Goal: Transaction & Acquisition: Purchase product/service

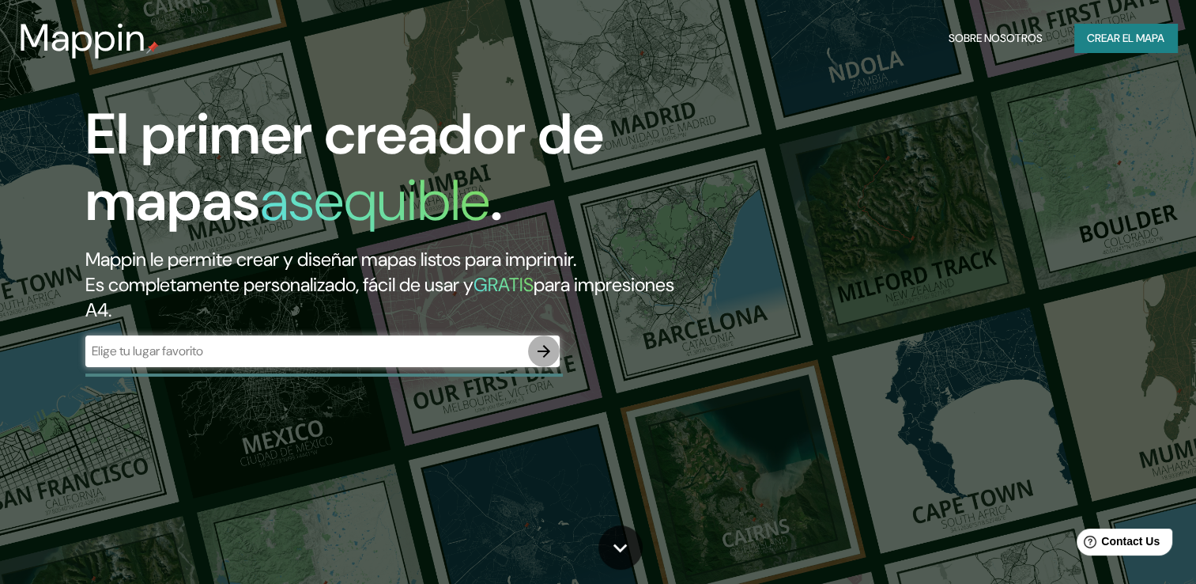
click at [551, 355] on icon "button" at bounding box center [544, 351] width 19 height 19
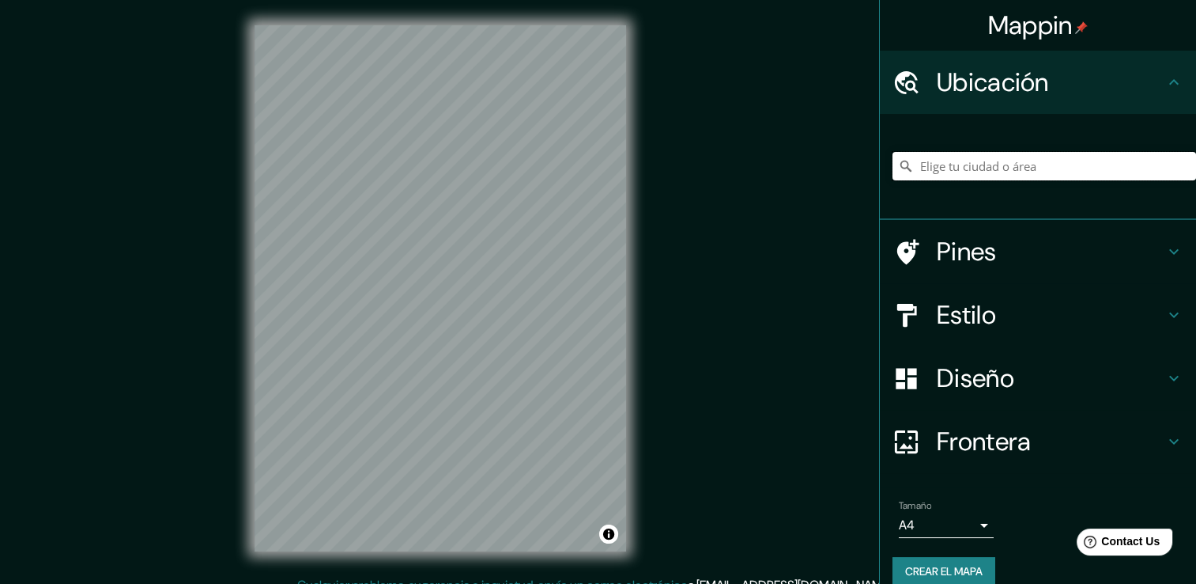
click at [965, 179] on input "Elige tu ciudad o área" at bounding box center [1045, 166] width 304 height 28
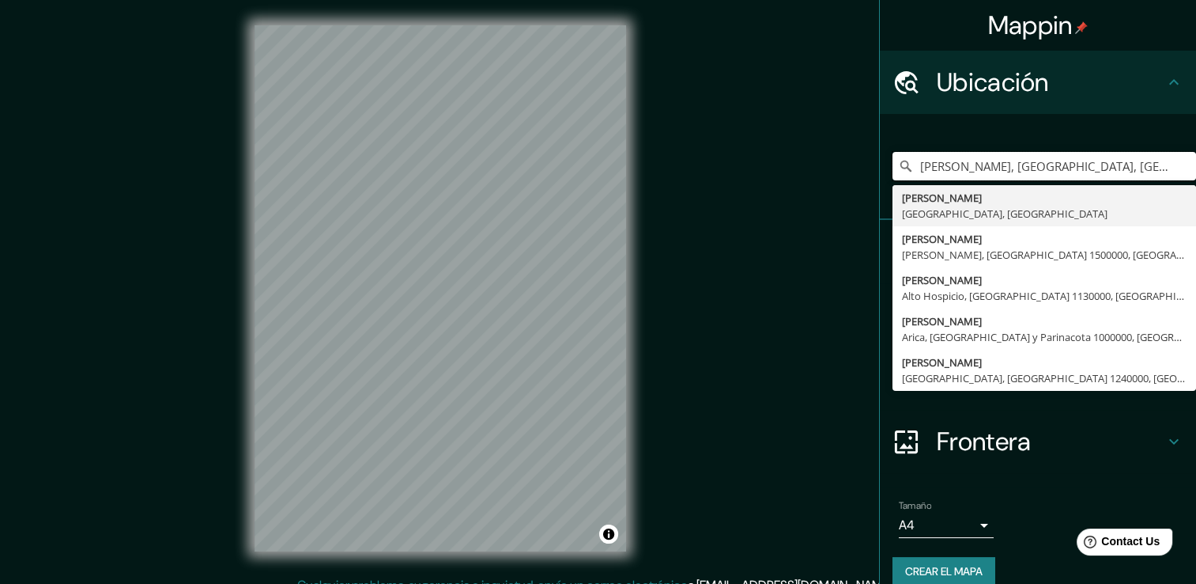
type input "[PERSON_NAME], [GEOGRAPHIC_DATA], [GEOGRAPHIC_DATA]"
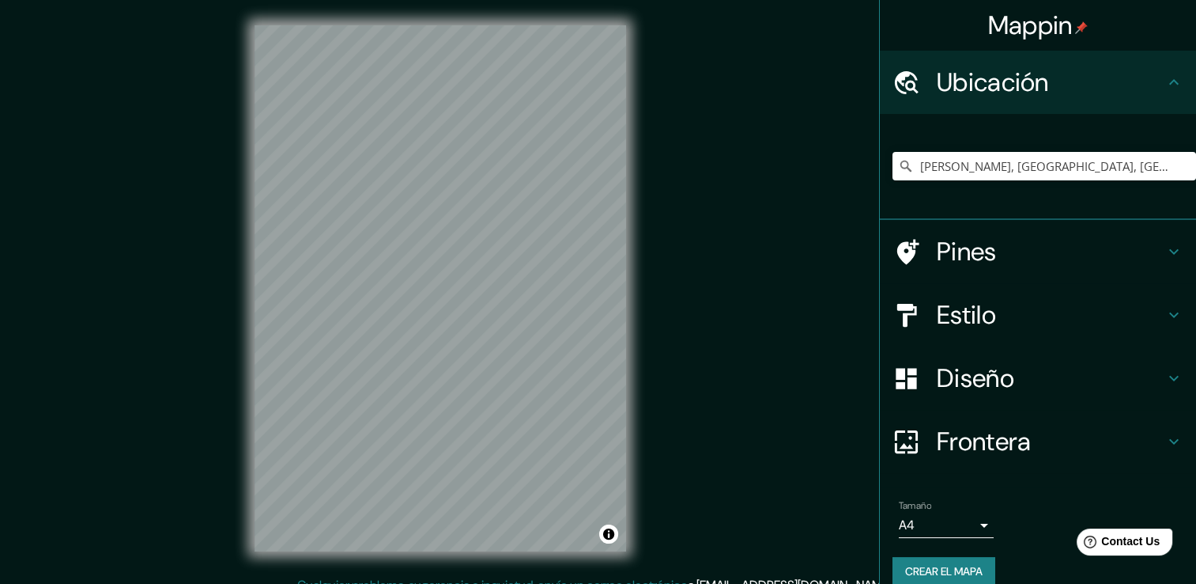
click at [690, 318] on div "Mappin [GEOGRAPHIC_DATA][PERSON_NAME], [GEOGRAPHIC_DATA], [GEOGRAPHIC_DATA] [PE…" at bounding box center [598, 300] width 1196 height 601
click at [964, 315] on h4 "Estilo" at bounding box center [1051, 315] width 228 height 32
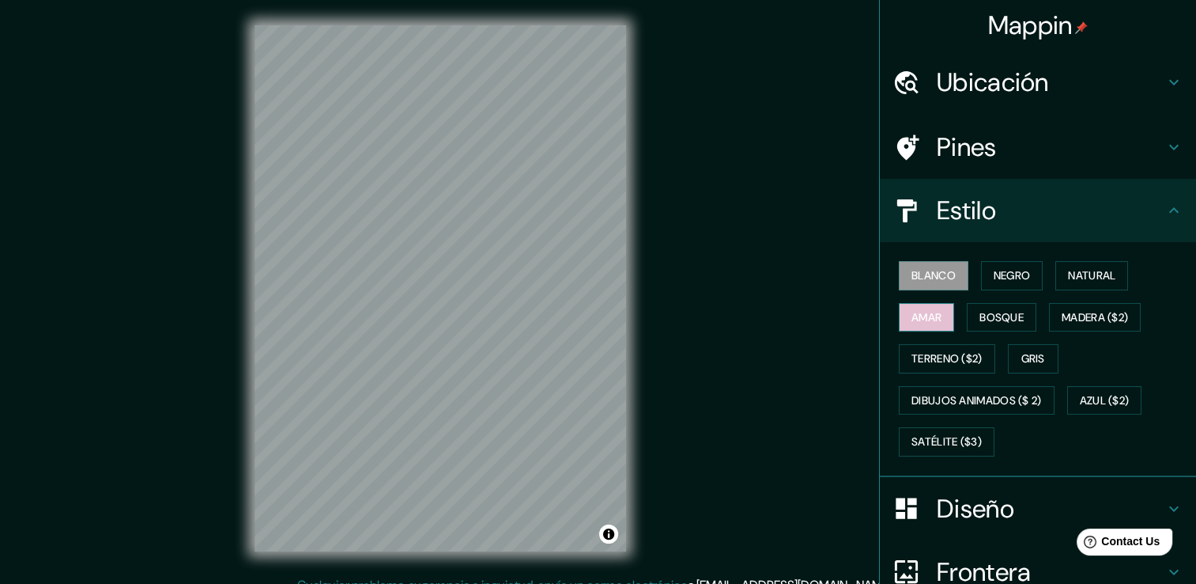
click at [924, 316] on font "Amar" at bounding box center [927, 318] width 30 height 20
click at [1015, 318] on button "Bosque" at bounding box center [1002, 317] width 70 height 29
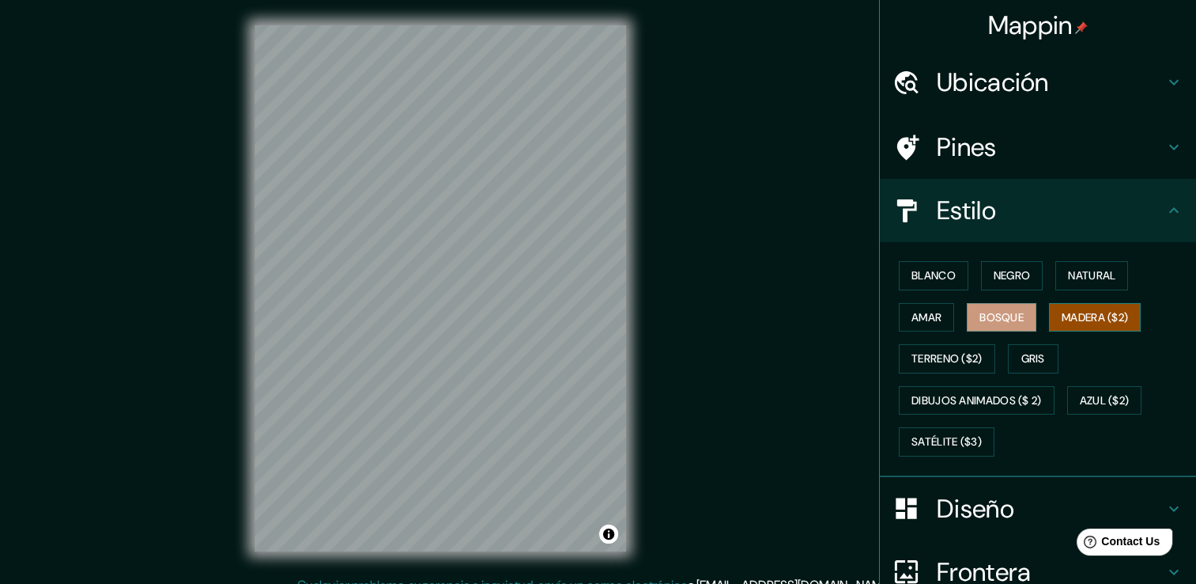
click at [1107, 317] on font "Madera ($2)" at bounding box center [1095, 318] width 66 height 20
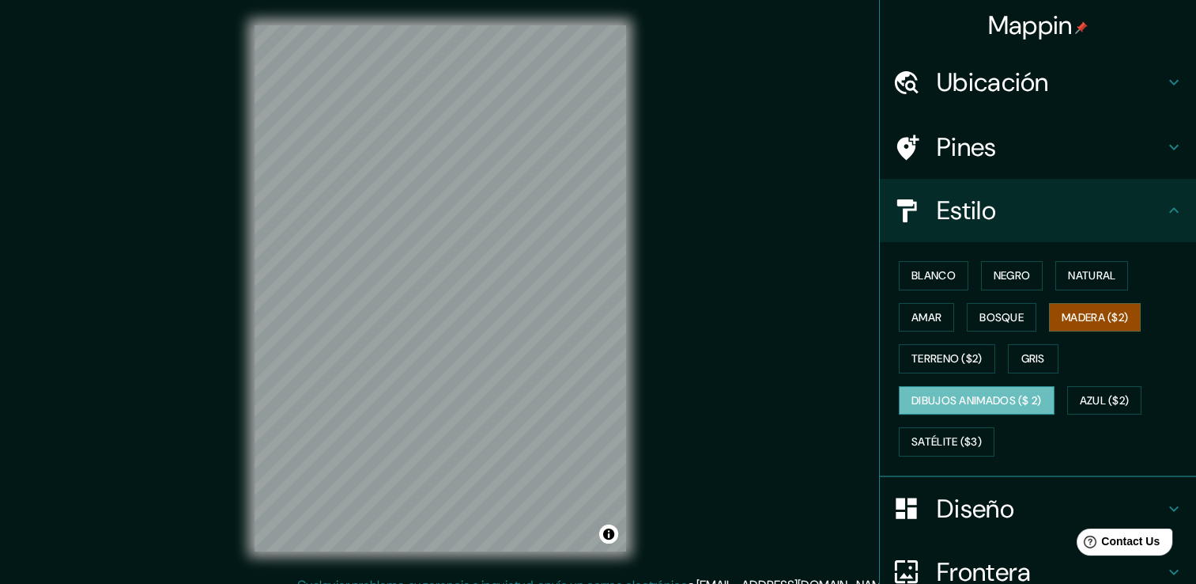
click at [1028, 405] on font "Dibujos animados ($ 2)" at bounding box center [977, 401] width 130 height 20
click at [1109, 403] on font "Azul ($2)" at bounding box center [1105, 401] width 50 height 20
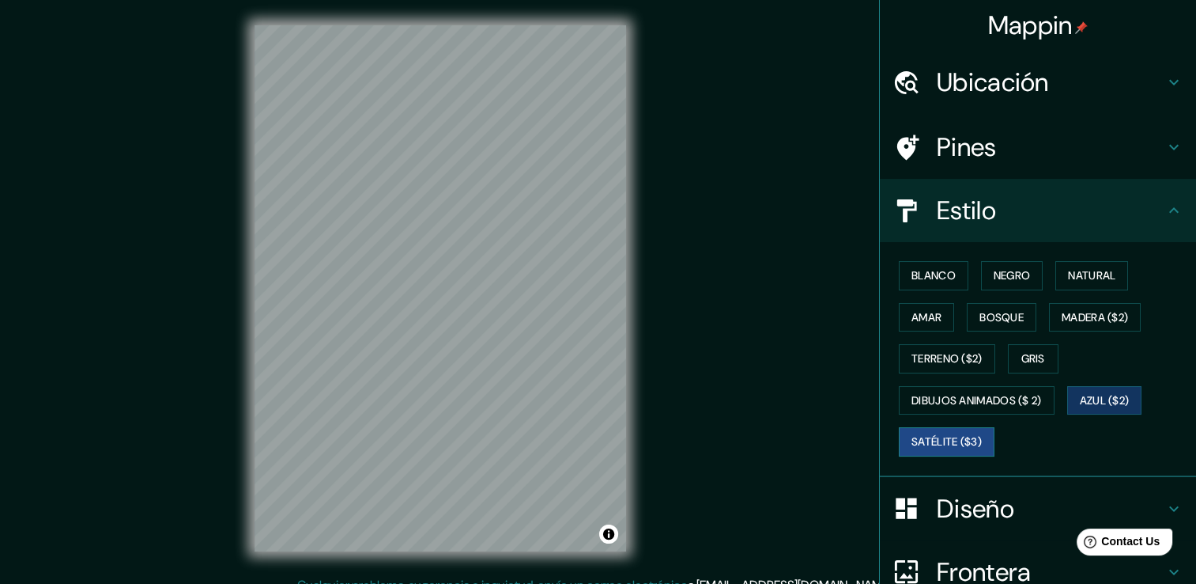
click at [934, 444] on font "Satélite ($3)" at bounding box center [947, 442] width 70 height 20
click at [920, 362] on font "Terreno ($2)" at bounding box center [947, 359] width 71 height 20
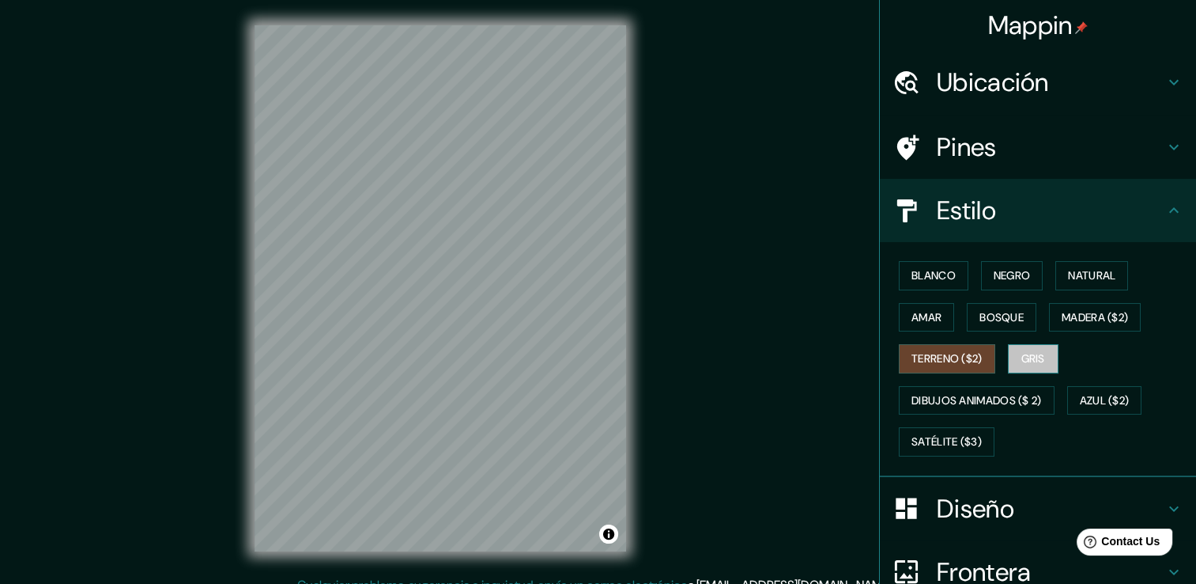
click at [1008, 360] on button "Gris" at bounding box center [1033, 358] width 51 height 29
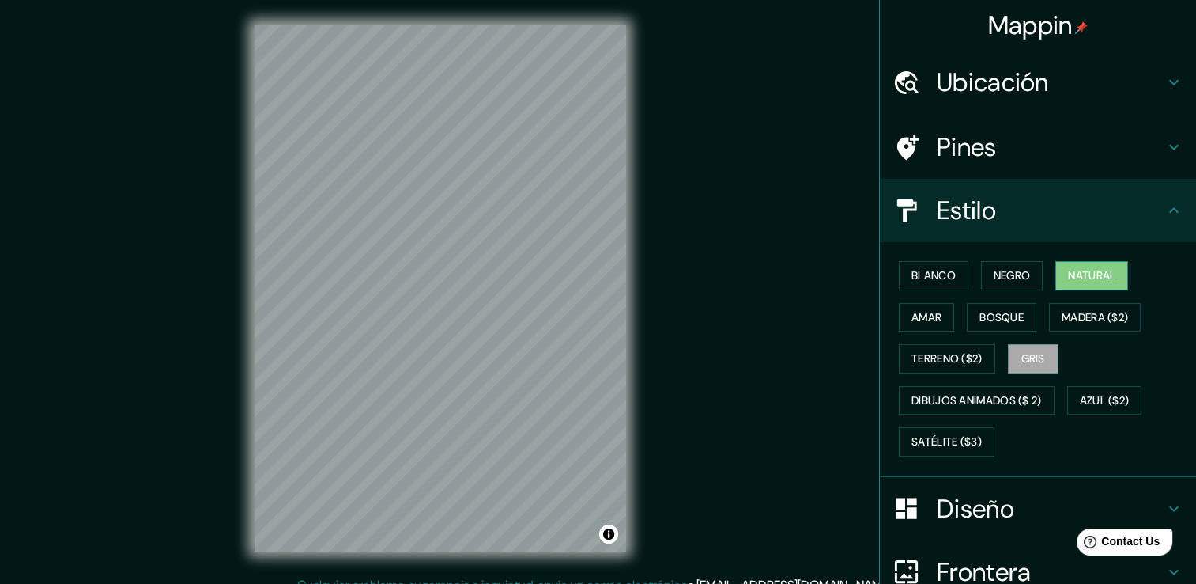
click at [1075, 269] on font "Natural" at bounding box center [1091, 276] width 47 height 20
click at [920, 283] on font "Blanco" at bounding box center [934, 276] width 44 height 20
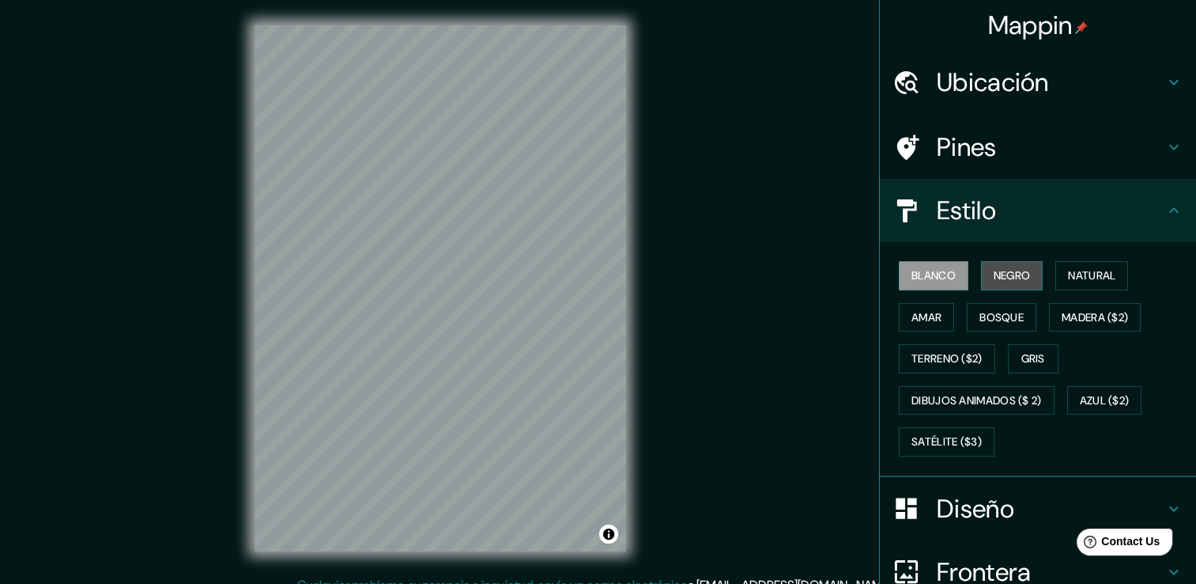
click at [994, 280] on font "Negro" at bounding box center [1012, 276] width 37 height 20
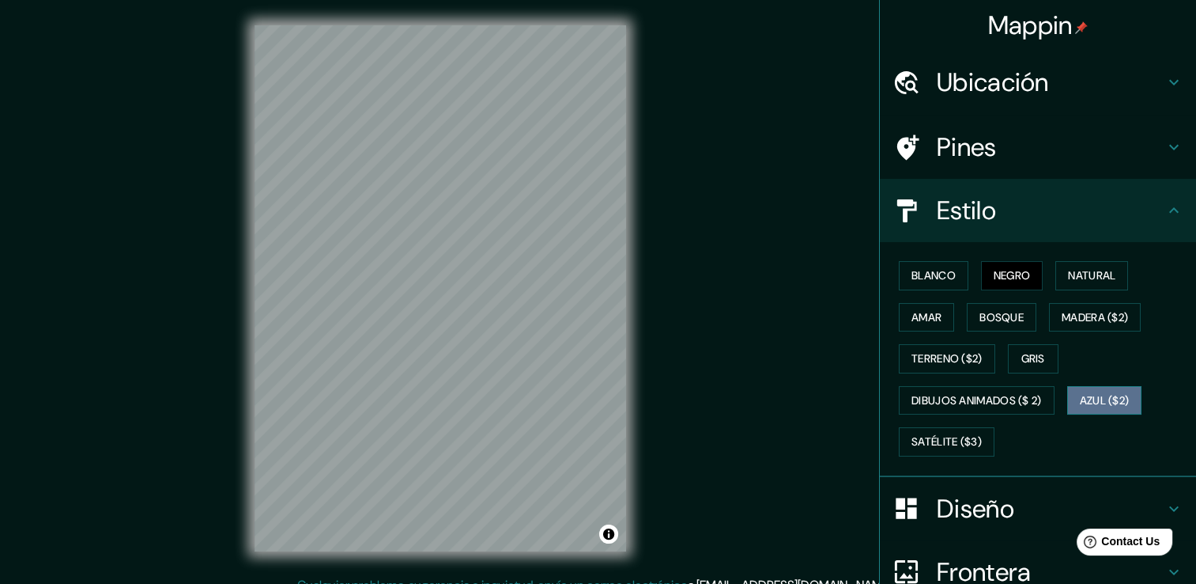
click at [1105, 386] on button "Azul ($2)" at bounding box center [1105, 400] width 75 height 29
click at [928, 326] on button "Amar" at bounding box center [926, 317] width 55 height 29
click at [1015, 286] on button "Negro" at bounding box center [1012, 275] width 62 height 29
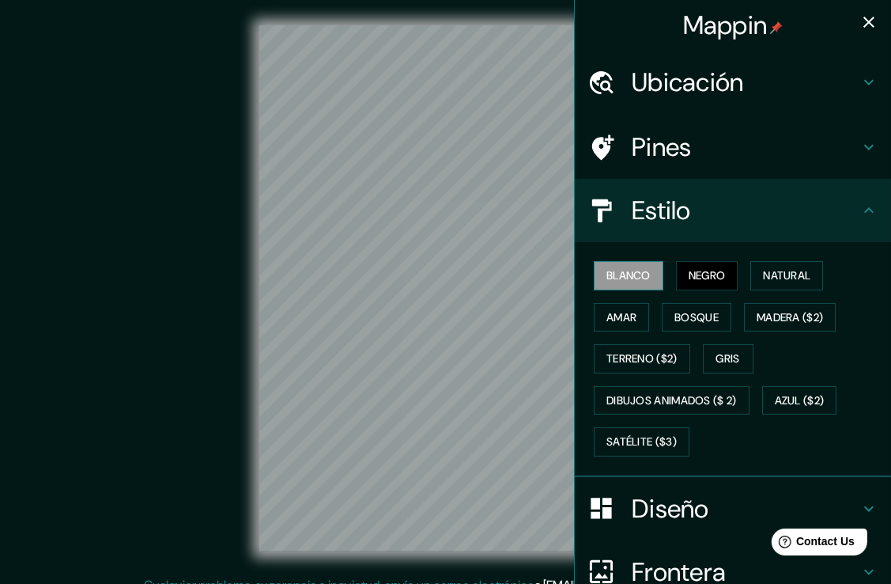
click at [615, 271] on font "Blanco" at bounding box center [629, 276] width 44 height 20
click at [691, 274] on font "Negro" at bounding box center [707, 276] width 37 height 20
click at [701, 267] on font "Negro" at bounding box center [707, 276] width 37 height 20
click at [864, 27] on icon "button" at bounding box center [869, 22] width 11 height 11
